Goal: Task Accomplishment & Management: Manage account settings

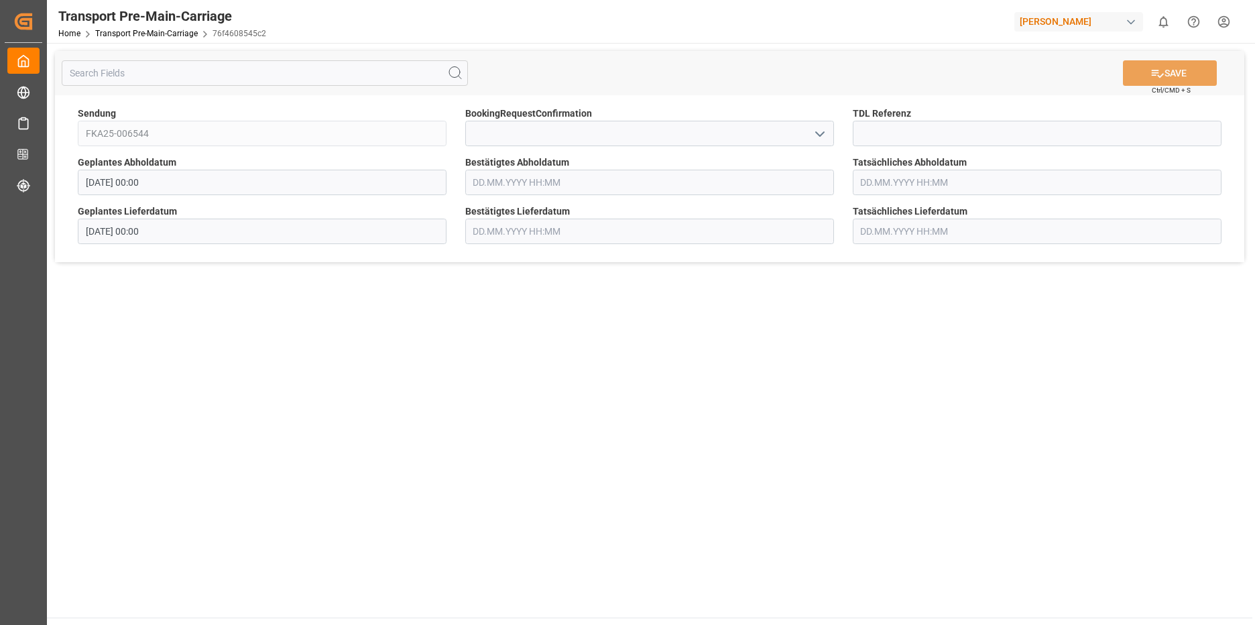
click at [816, 136] on icon "open menu" at bounding box center [820, 134] width 16 height 16
click at [578, 172] on div "Yes" at bounding box center [649, 163] width 367 height 30
type input "Yes"
click at [576, 180] on input "text" at bounding box center [649, 182] width 369 height 25
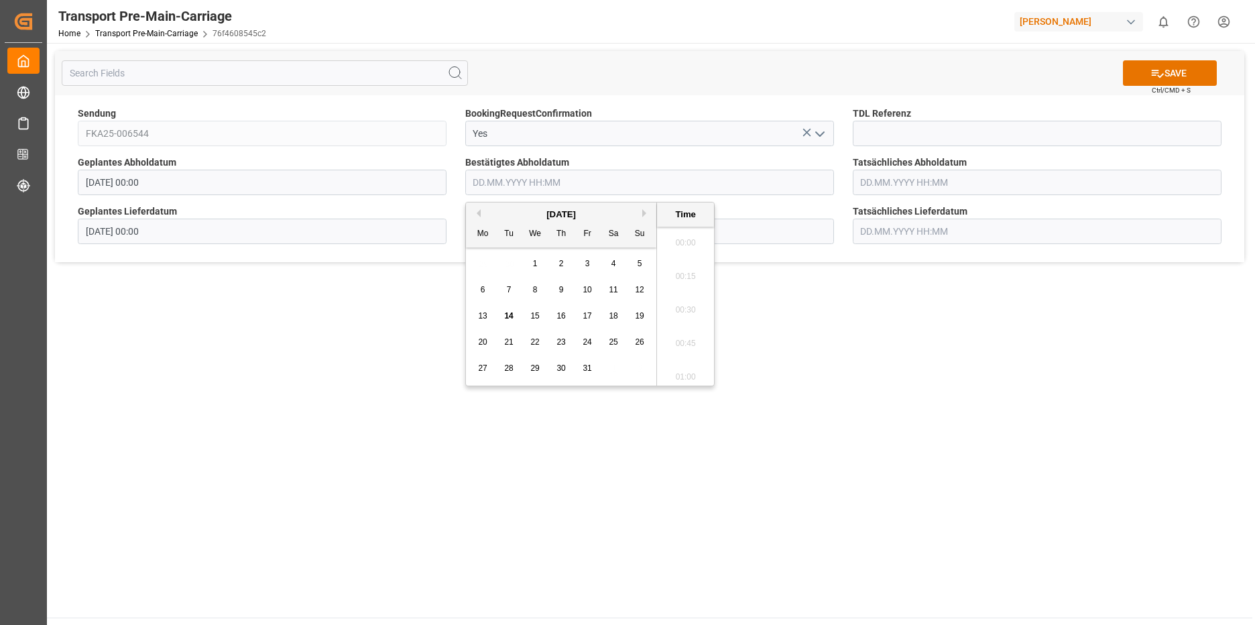
scroll to position [2317, 0]
click at [563, 315] on span "16" at bounding box center [560, 315] width 9 height 9
type input "[DATE] 00:00"
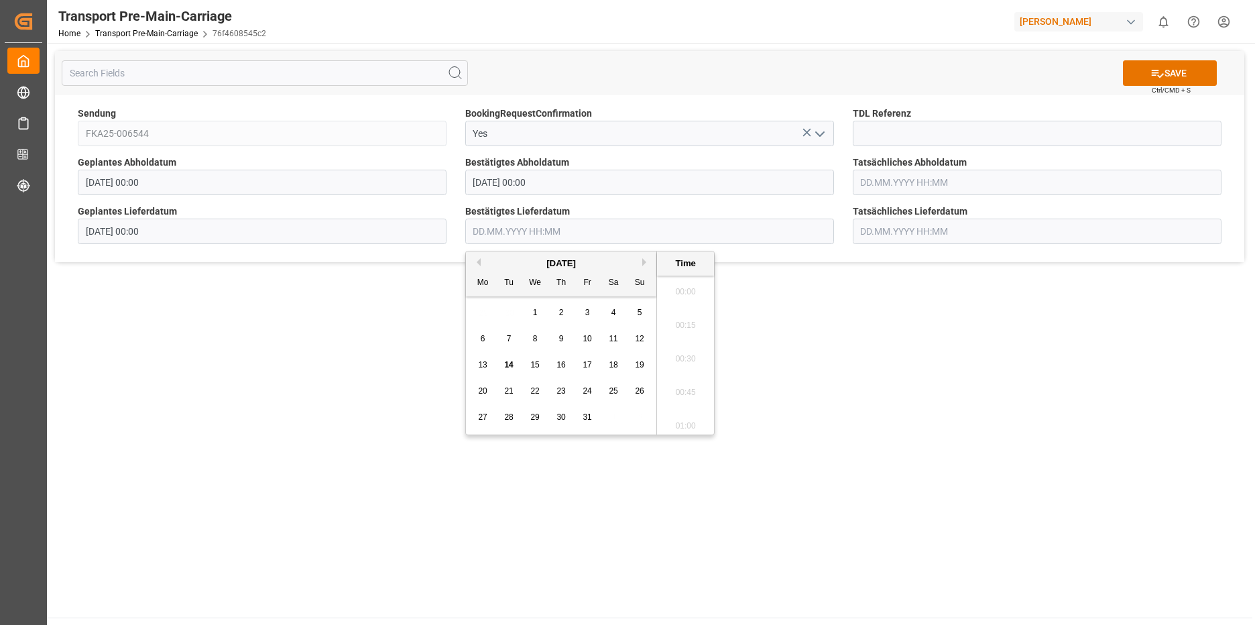
click at [739, 231] on input "text" at bounding box center [649, 230] width 369 height 25
click at [483, 387] on span "20" at bounding box center [482, 390] width 9 height 9
type input "[DATE] 00:00"
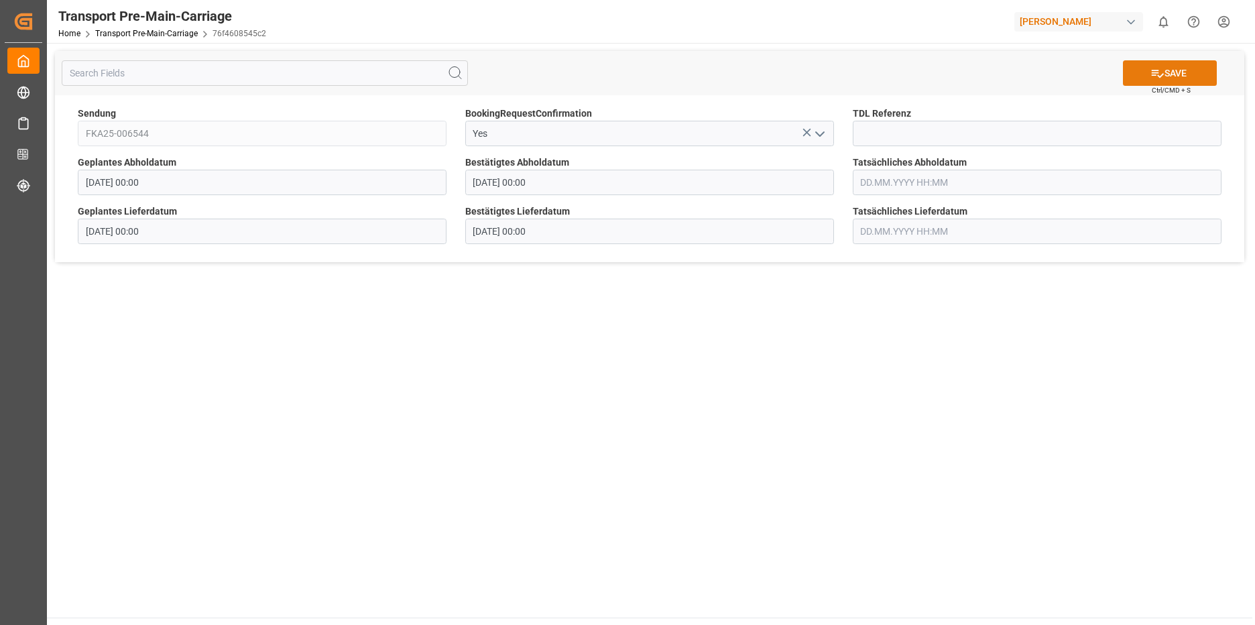
click at [1164, 70] on button "SAVE" at bounding box center [1170, 72] width 94 height 25
